Goal: Task Accomplishment & Management: Manage account settings

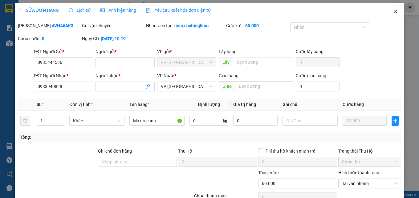
drag, startPoint x: 0, startPoint y: 0, endPoint x: 392, endPoint y: 11, distance: 391.7
click at [393, 11] on icon "close" at bounding box center [395, 11] width 5 height 5
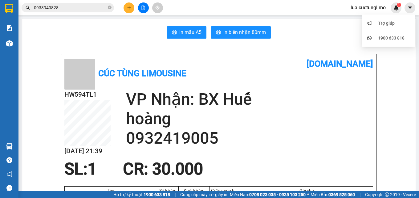
click at [365, 7] on span "lua.cuctunglimo" at bounding box center [368, 8] width 45 height 8
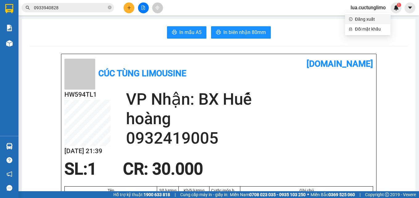
click at [366, 18] on span "Đăng xuất" at bounding box center [371, 19] width 32 height 7
